Goal: Information Seeking & Learning: Learn about a topic

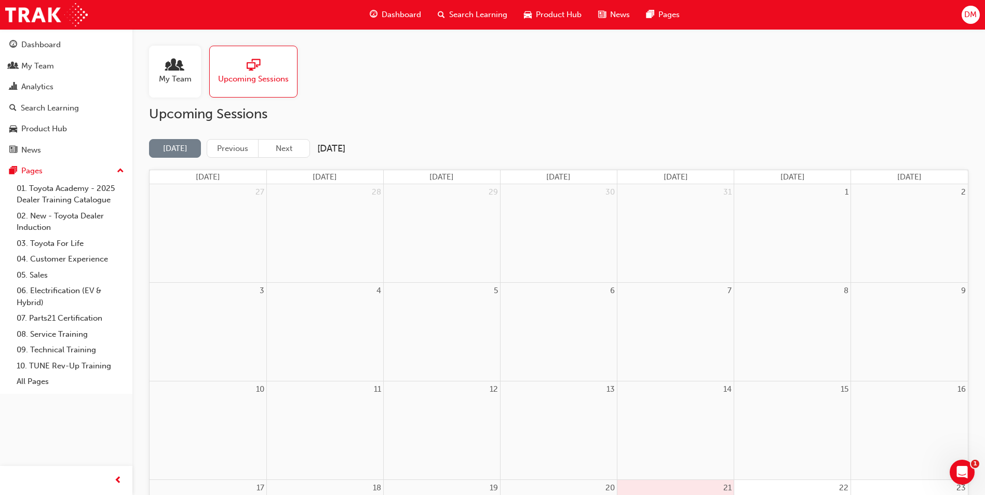
drag, startPoint x: 894, startPoint y: 62, endPoint x: 805, endPoint y: 129, distance: 111.2
click at [894, 62] on div "My Team Upcoming Sessions" at bounding box center [559, 72] width 820 height 52
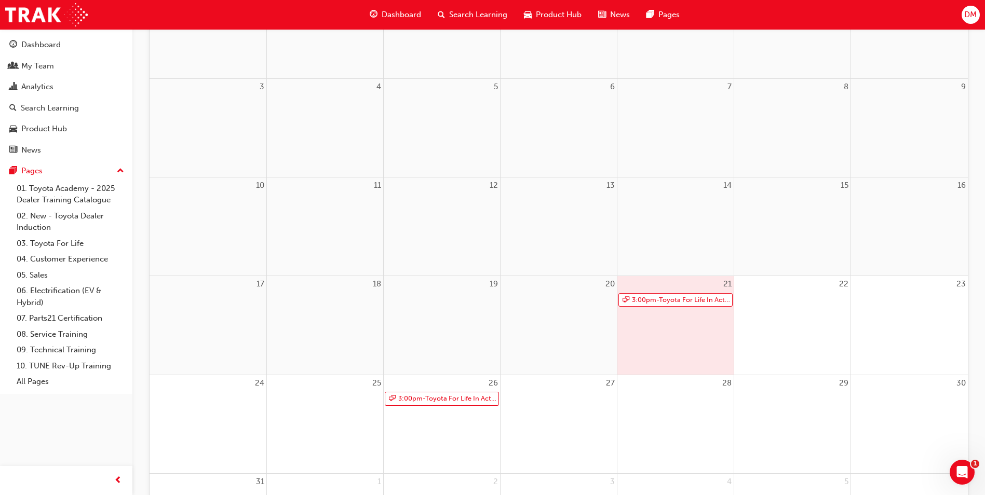
scroll to position [205, 0]
click at [74, 191] on link "01. Toyota Academy - 2025 Dealer Training Catalogue" at bounding box center [70, 195] width 116 height 28
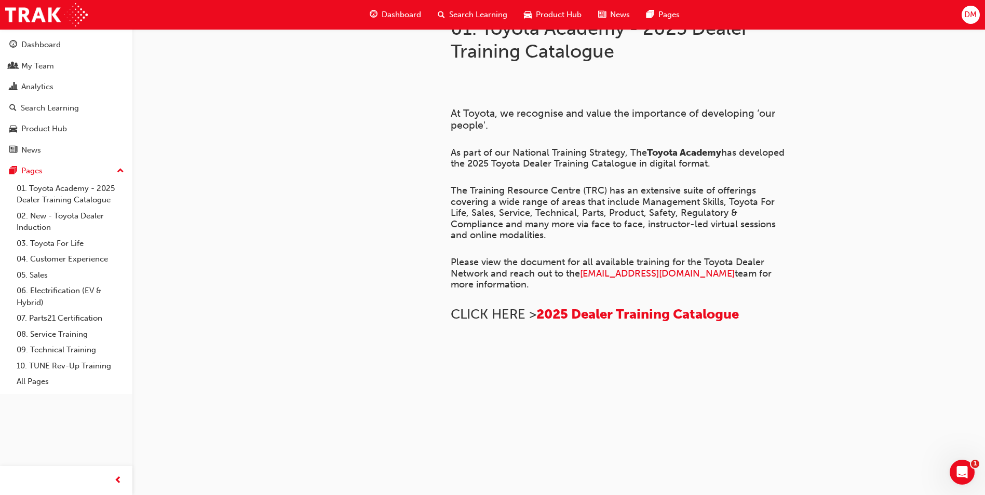
scroll to position [523, 0]
click at [643, 306] on span "2025 Dealer Training Catalogue" at bounding box center [638, 314] width 203 height 16
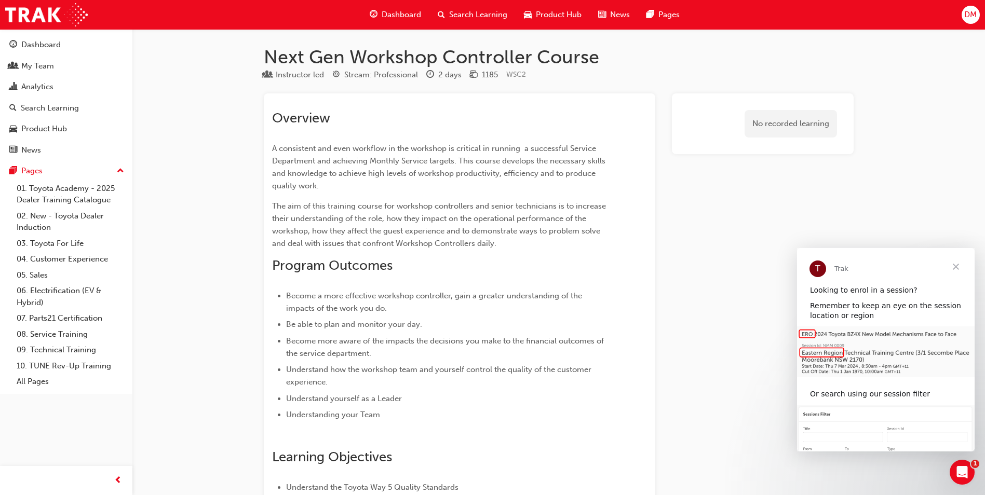
click at [957, 269] on span "Close" at bounding box center [955, 266] width 37 height 37
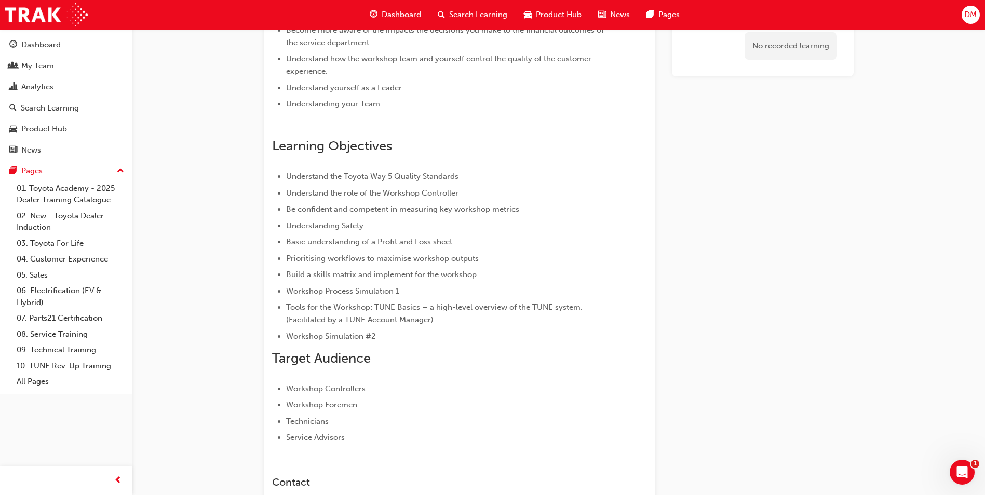
scroll to position [300, 0]
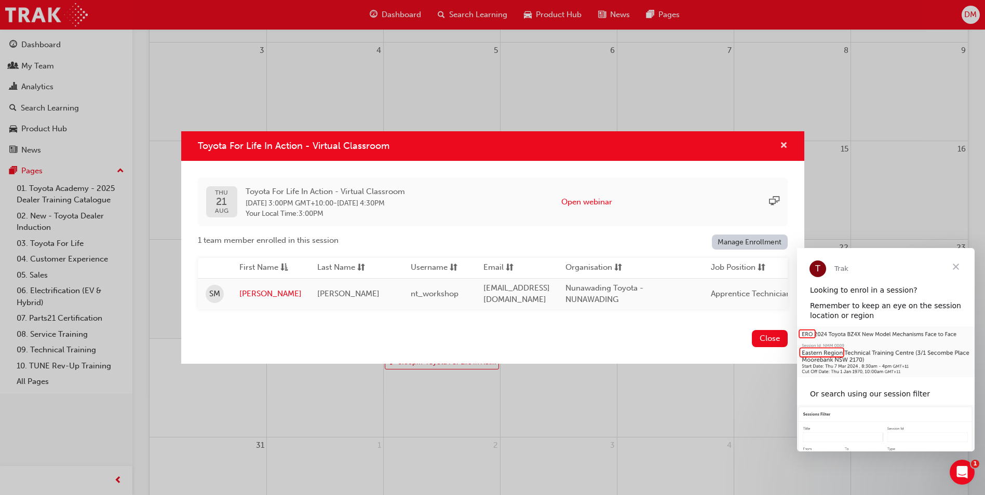
click at [784, 142] on span "cross-icon" at bounding box center [784, 146] width 8 height 9
